Goal: Task Accomplishment & Management: Manage account settings

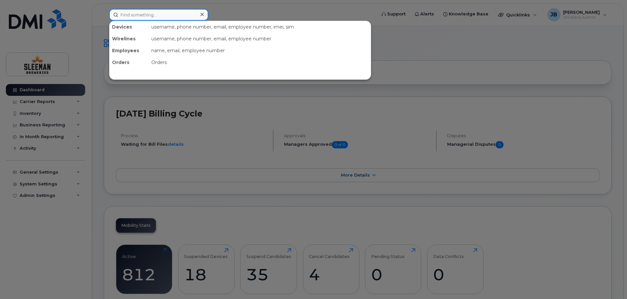
click at [148, 16] on input at bounding box center [158, 15] width 99 height 12
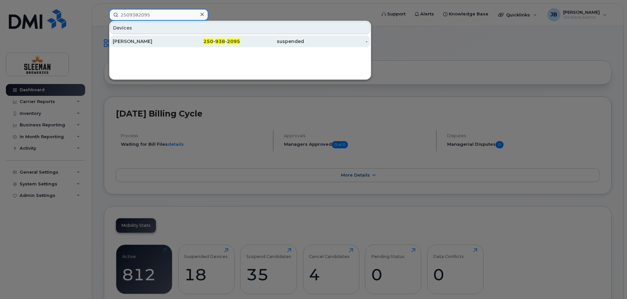
type input "2509382095"
click at [217, 40] on span "938" at bounding box center [220, 41] width 10 height 6
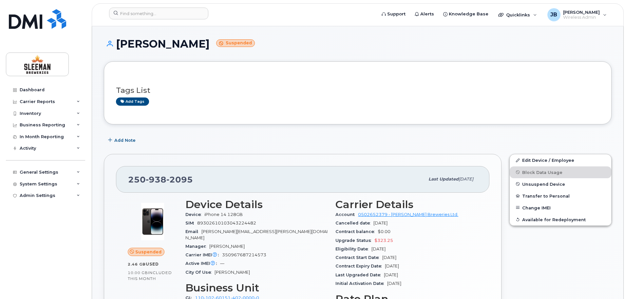
click at [301, 120] on div "Tags List Add tags" at bounding box center [358, 92] width 508 height 63
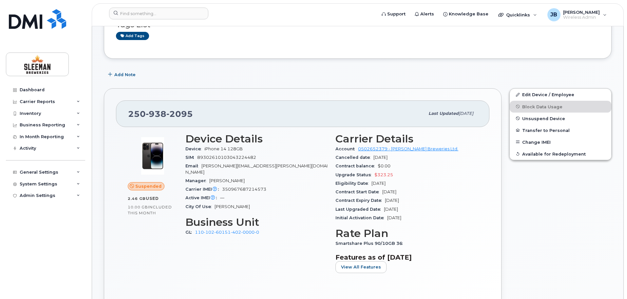
scroll to position [33, 0]
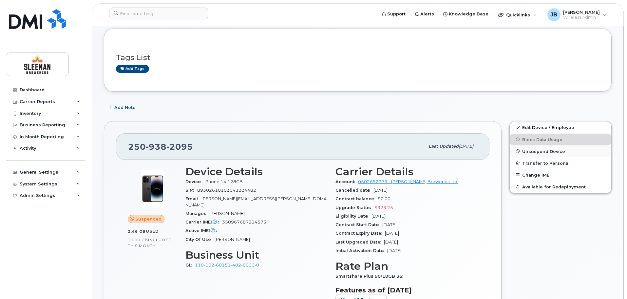
click at [537, 149] on span "Unsuspend Device" at bounding box center [543, 150] width 43 height 5
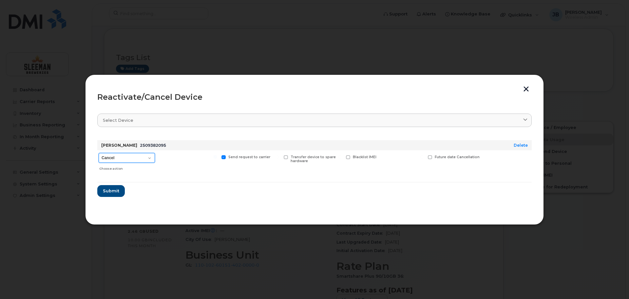
click at [127, 157] on select "Cancel Suspend - Extend Suspension Reactivate" at bounding box center [127, 158] width 56 height 10
select select "[object Object]"
click at [99, 153] on select "Cancel Suspend - Extend Suspension Reactivate" at bounding box center [127, 158] width 56 height 10
click at [110, 189] on span "Submit" at bounding box center [111, 190] width 16 height 6
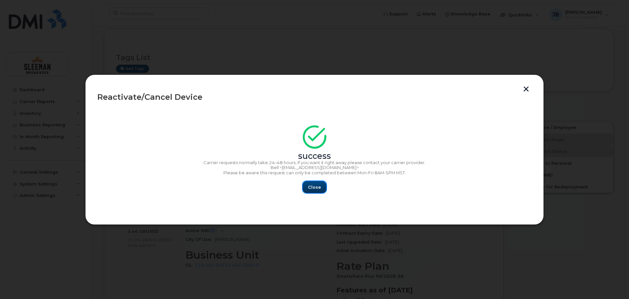
click at [318, 185] on span "Close" at bounding box center [314, 187] width 13 height 6
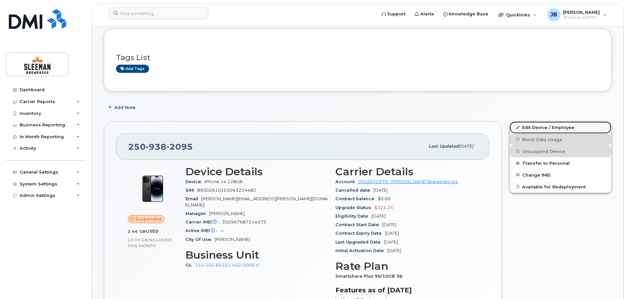
click at [556, 126] on link "Edit Device / Employee" at bounding box center [561, 127] width 102 height 12
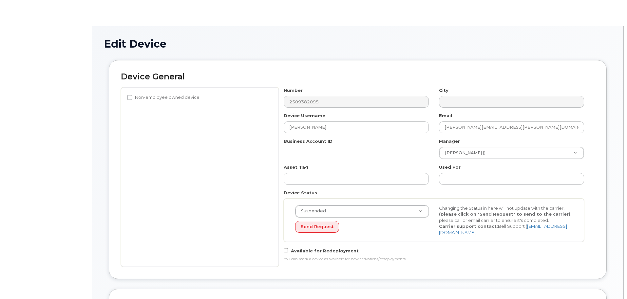
select select "9063153"
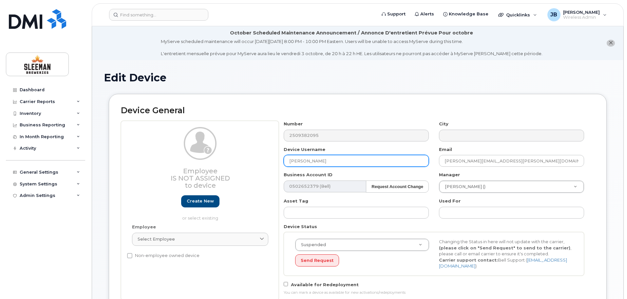
drag, startPoint x: 313, startPoint y: 161, endPoint x: 260, endPoint y: 163, distance: 52.8
click at [260, 163] on div "Employee Is not assigned to device Create new or select existing Employee Selec…" at bounding box center [358, 210] width 474 height 179
type input "[PERSON_NAME]"
click at [506, 108] on h2 "Device General" at bounding box center [358, 110] width 474 height 9
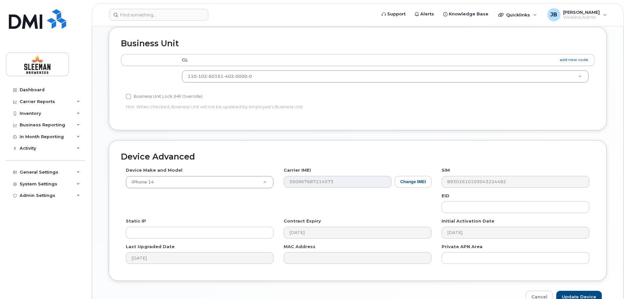
scroll to position [329, 0]
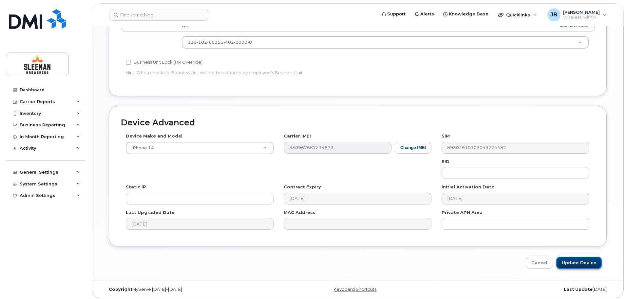
click at [581, 260] on input "Update Device" at bounding box center [579, 262] width 46 height 12
type input "Saving..."
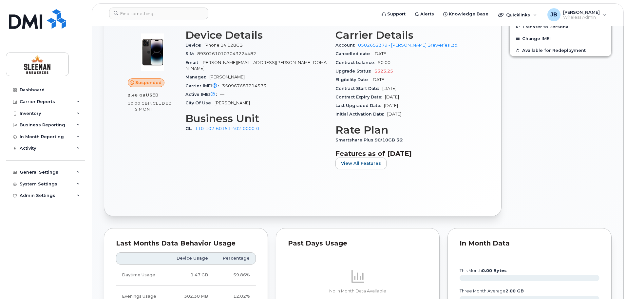
scroll to position [164, 0]
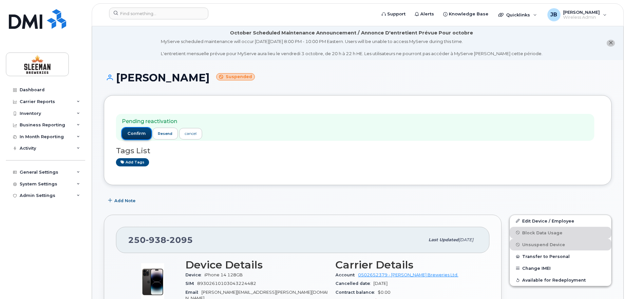
click at [132, 133] on span "confirm" at bounding box center [136, 133] width 18 height 6
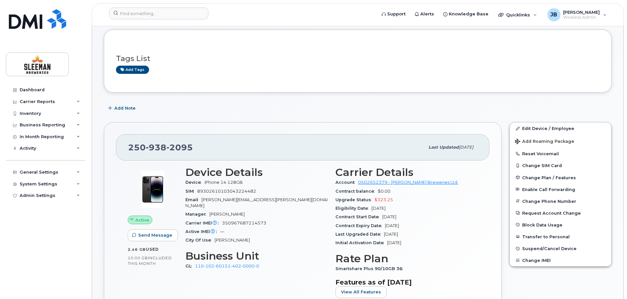
scroll to position [33, 0]
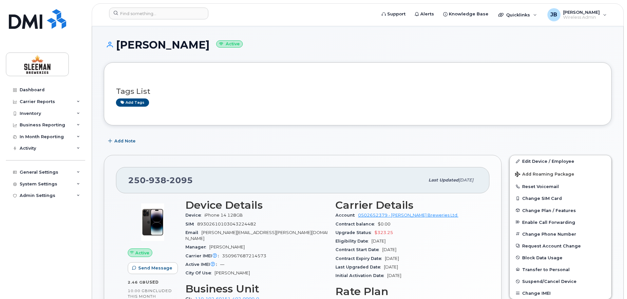
click at [296, 40] on h1 "[PERSON_NAME] Active" at bounding box center [358, 44] width 508 height 11
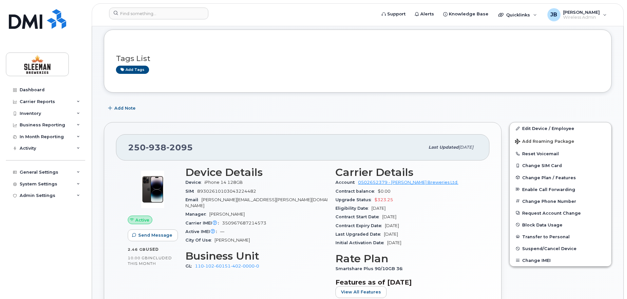
scroll to position [98, 0]
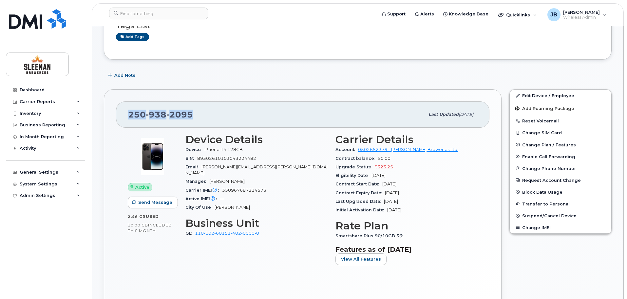
drag, startPoint x: 127, startPoint y: 114, endPoint x: 194, endPoint y: 112, distance: 66.9
click at [194, 112] on div "[PHONE_NUMBER] Last updated [DATE]" at bounding box center [303, 114] width 374 height 26
copy span "[PHONE_NUMBER]"
